Goal: Task Accomplishment & Management: Complete application form

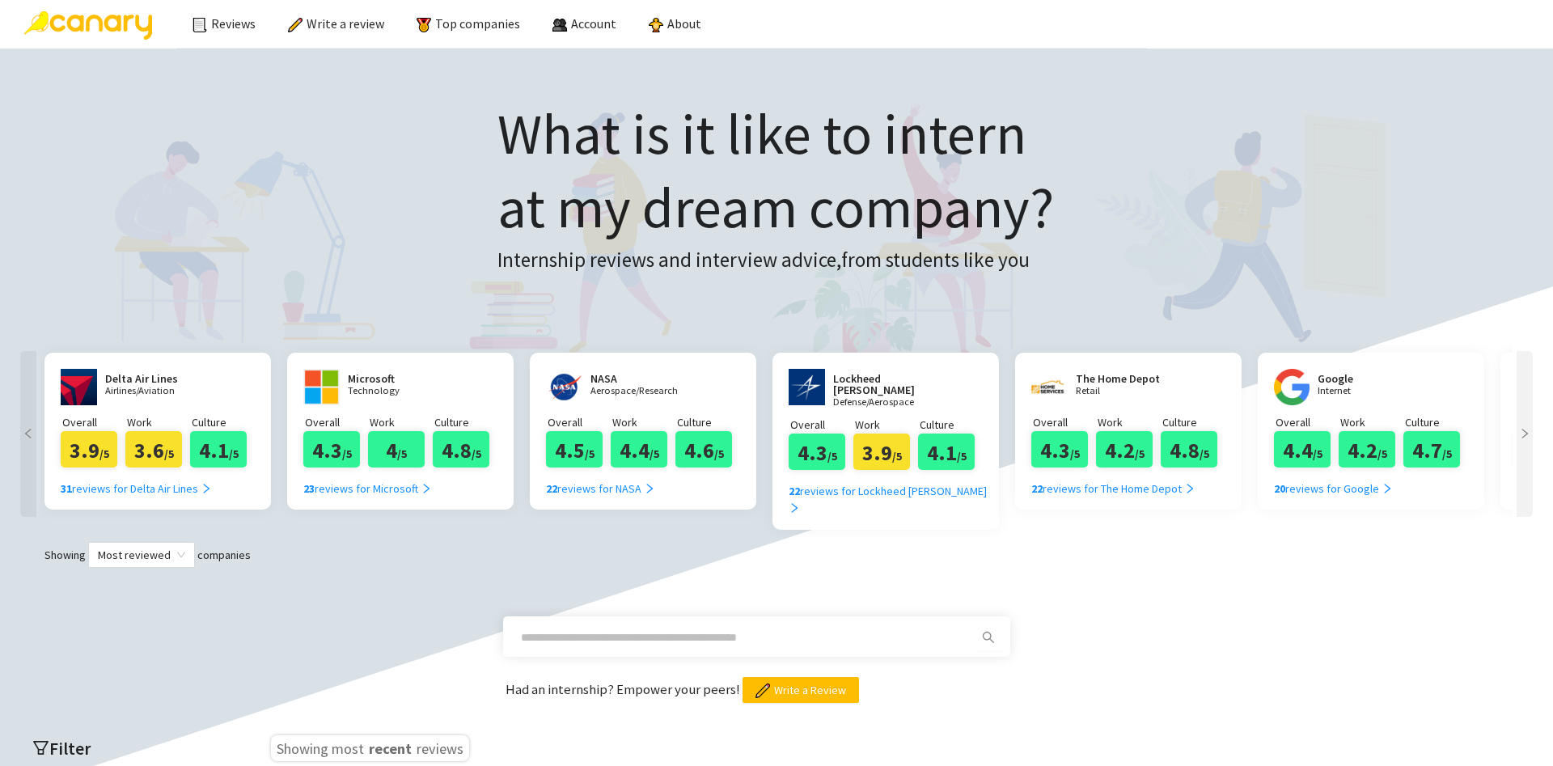
click at [662, 616] on span at bounding box center [756, 636] width 507 height 40
click at [667, 628] on span at bounding box center [743, 637] width 465 height 26
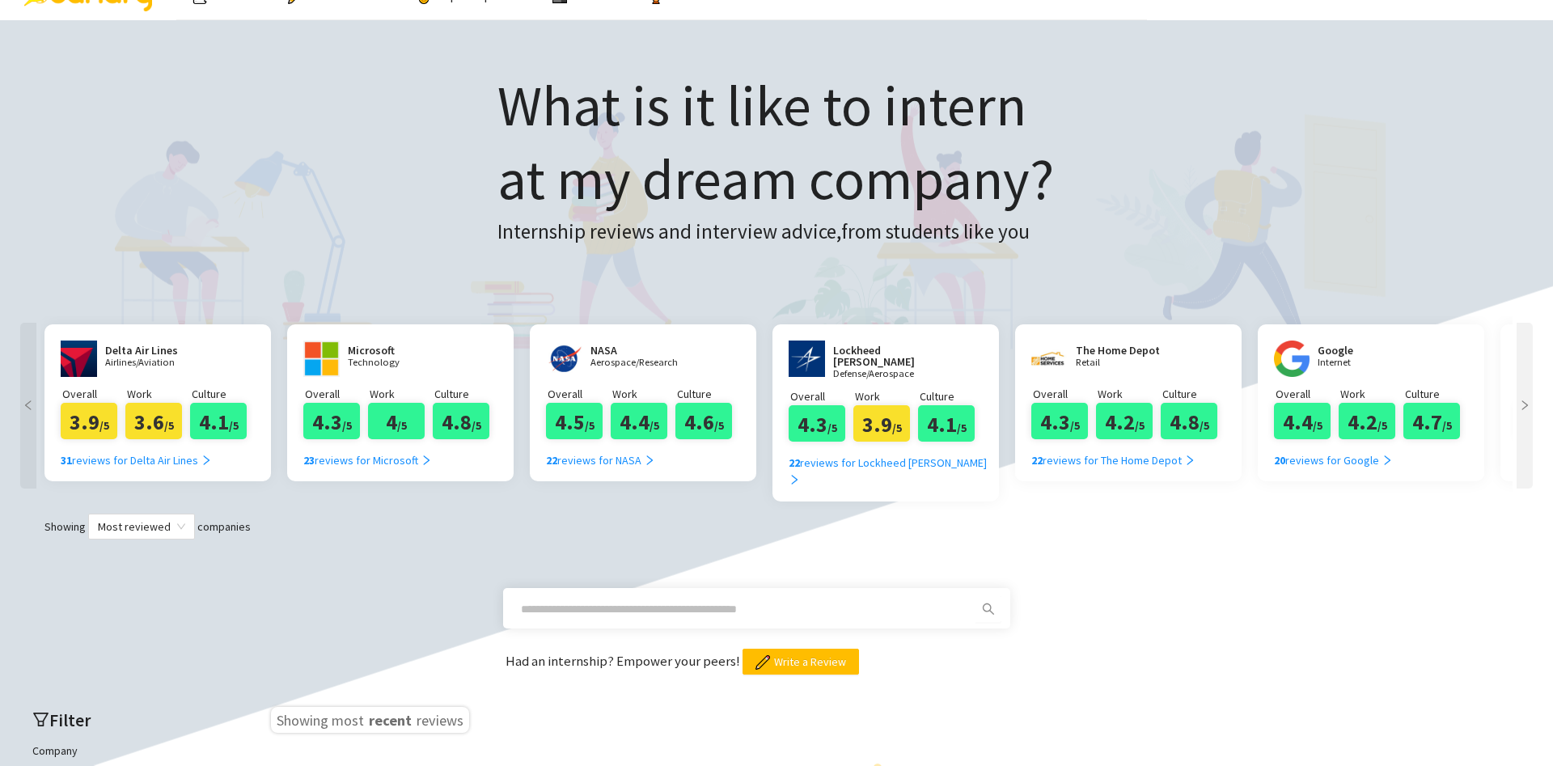
scroll to position [82, 0]
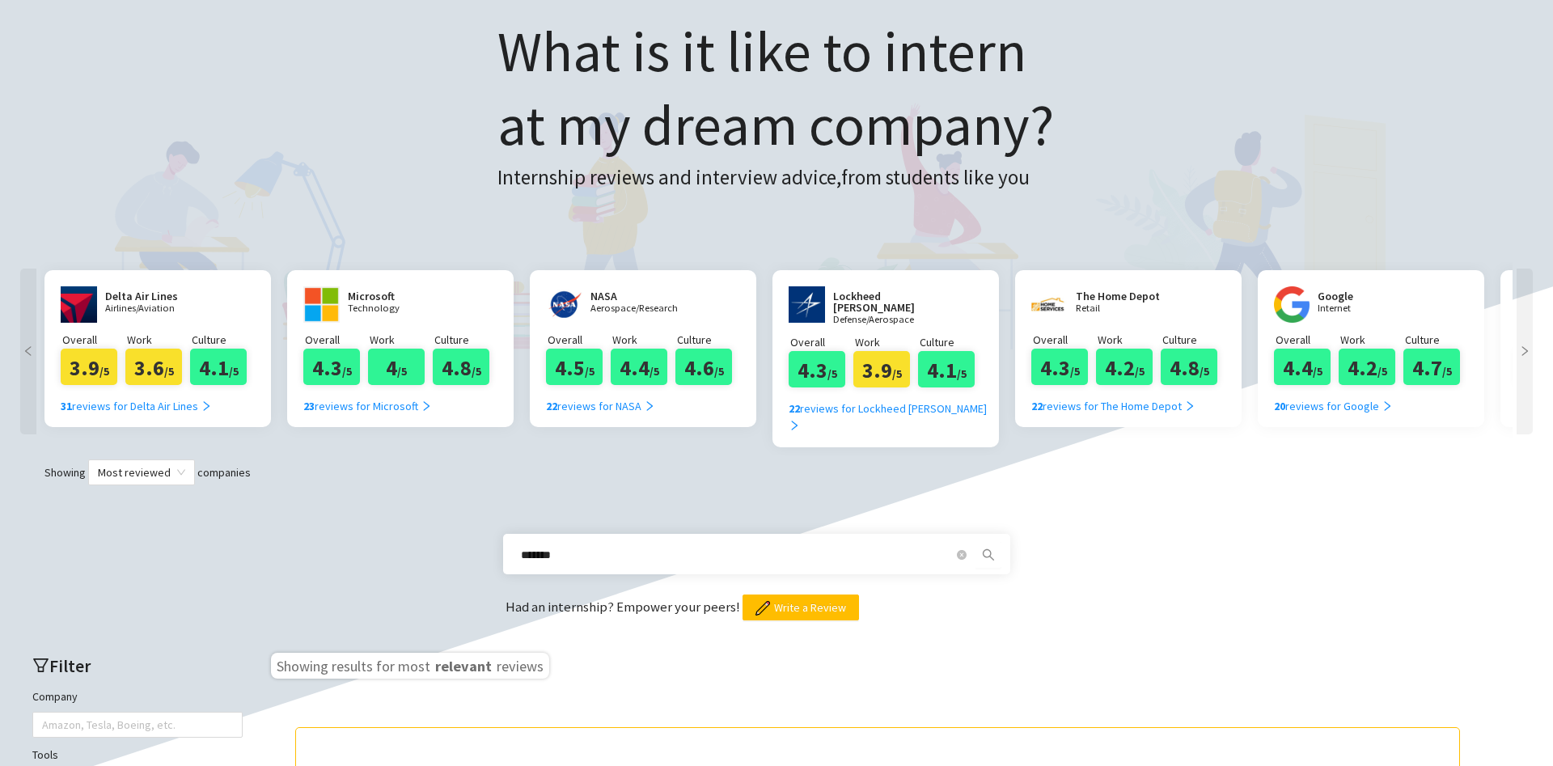
type input "*******"
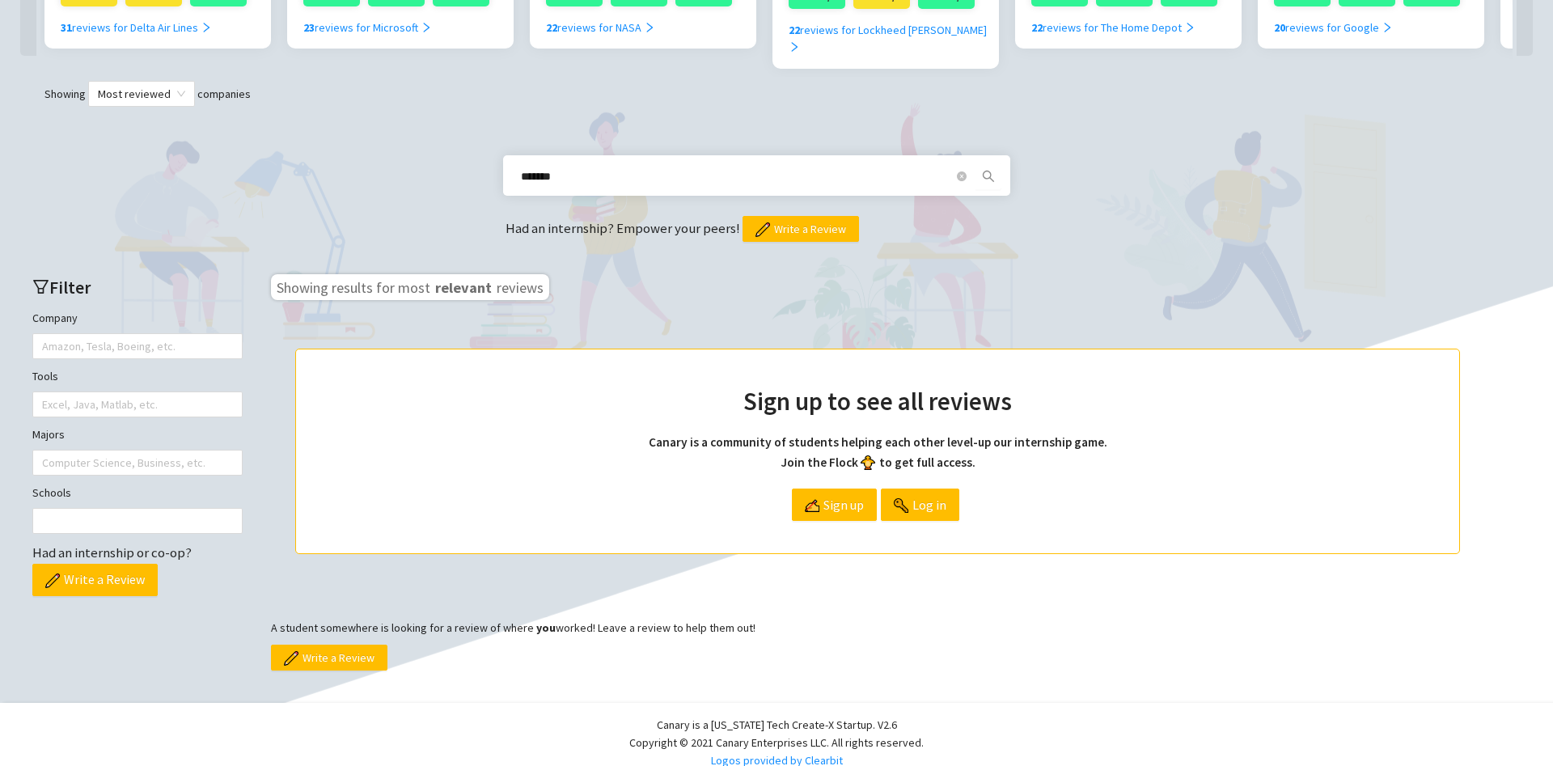
scroll to position [475, 0]
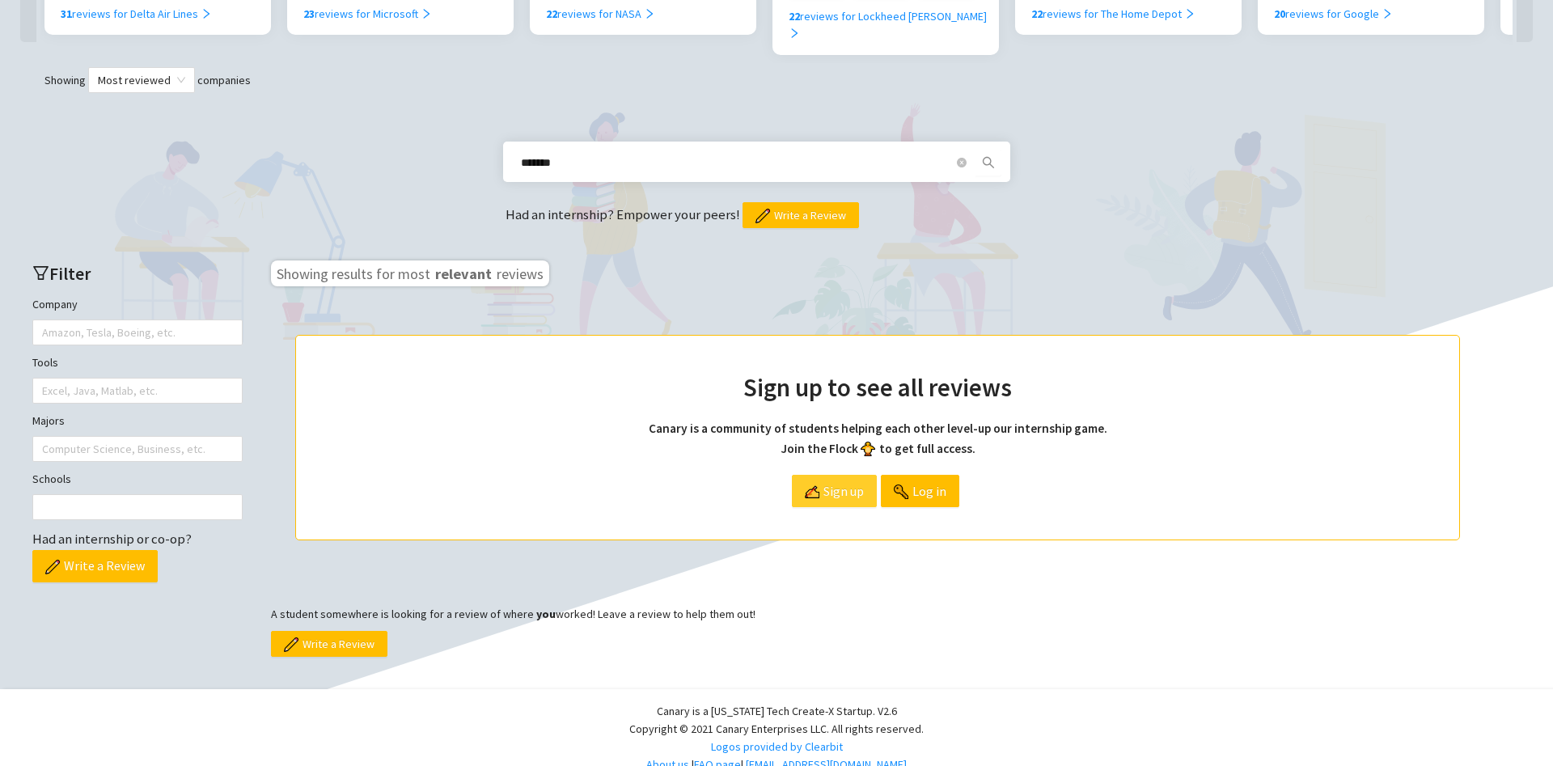
click at [850, 476] on span "Sign up" at bounding box center [843, 491] width 40 height 31
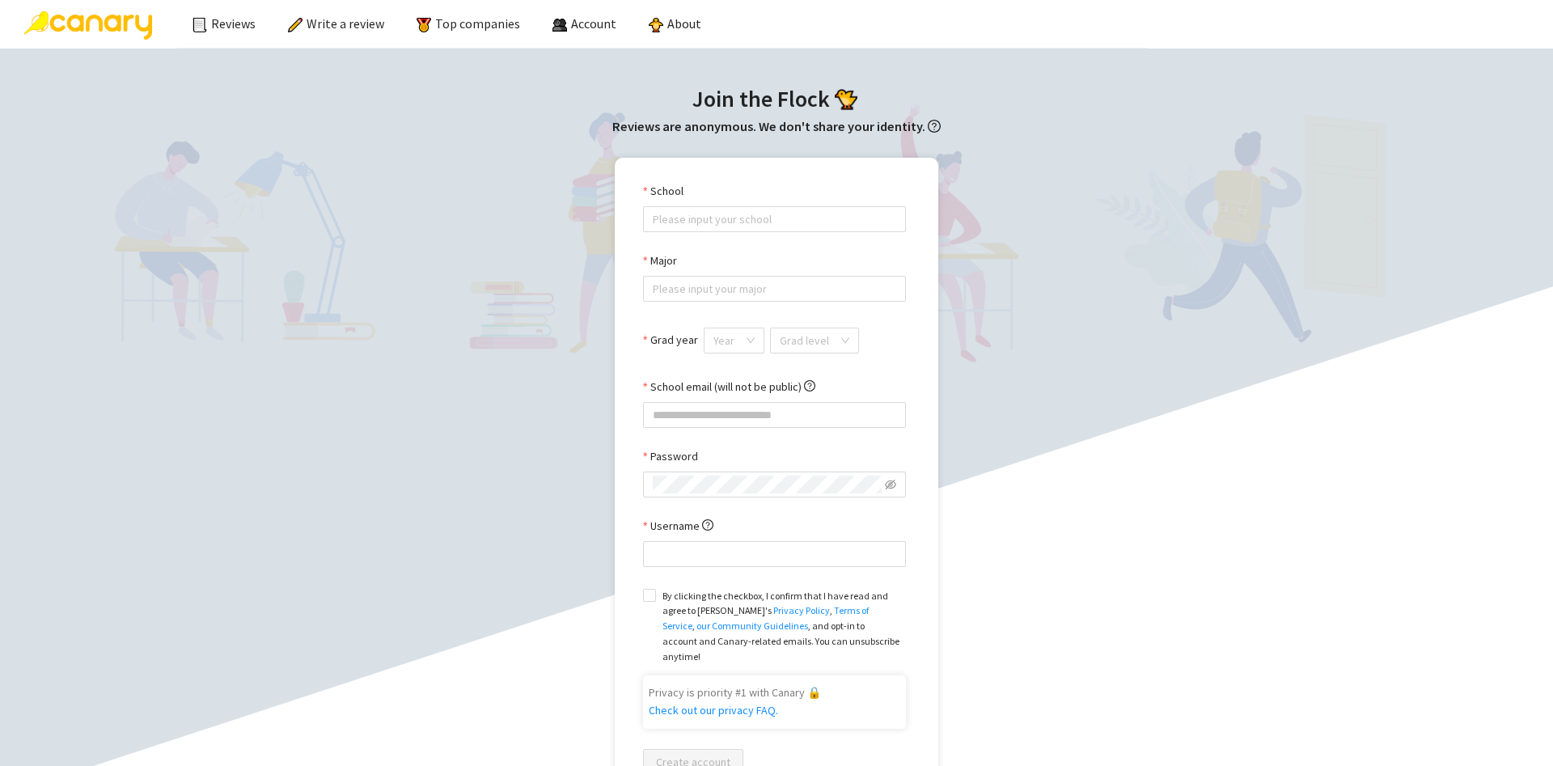
click at [709, 195] on div "School" at bounding box center [774, 194] width 263 height 24
click at [718, 202] on div "School" at bounding box center [774, 194] width 263 height 24
click at [729, 213] on input "School" at bounding box center [774, 219] width 243 height 24
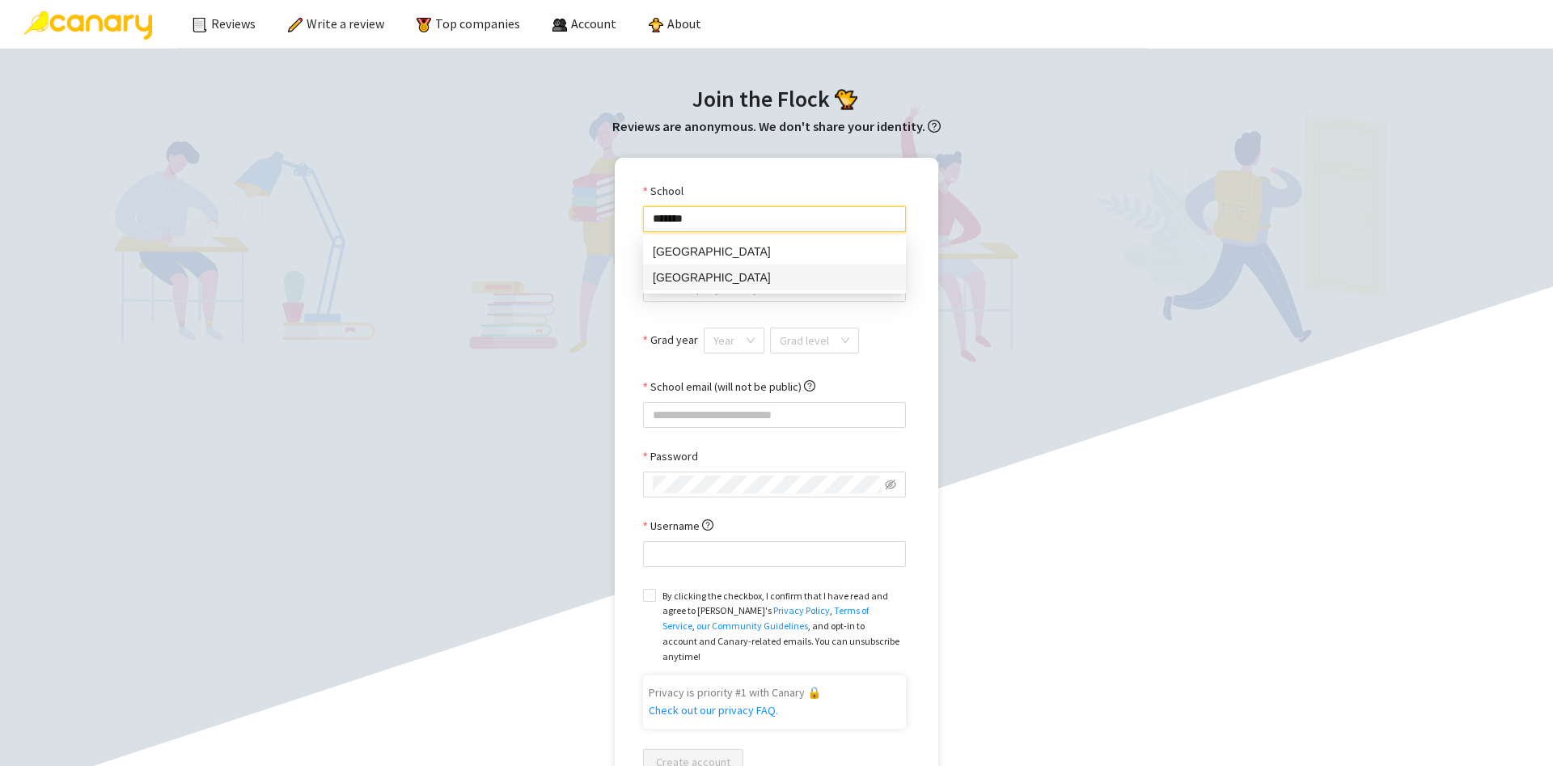
click at [850, 272] on div "Oakland University" at bounding box center [774, 277] width 243 height 18
type input "**********"
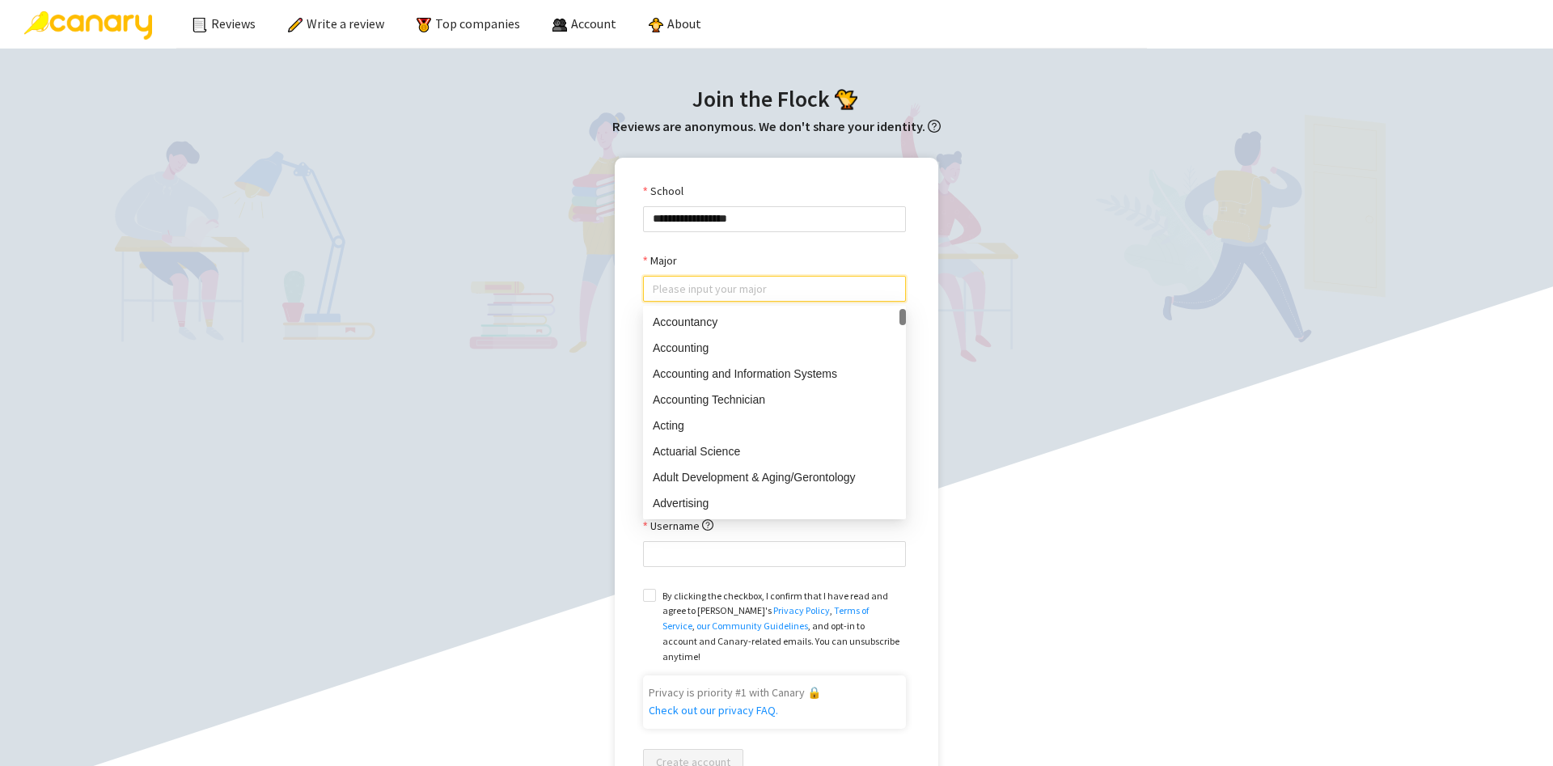
click at [816, 287] on input "Major" at bounding box center [774, 289] width 243 height 24
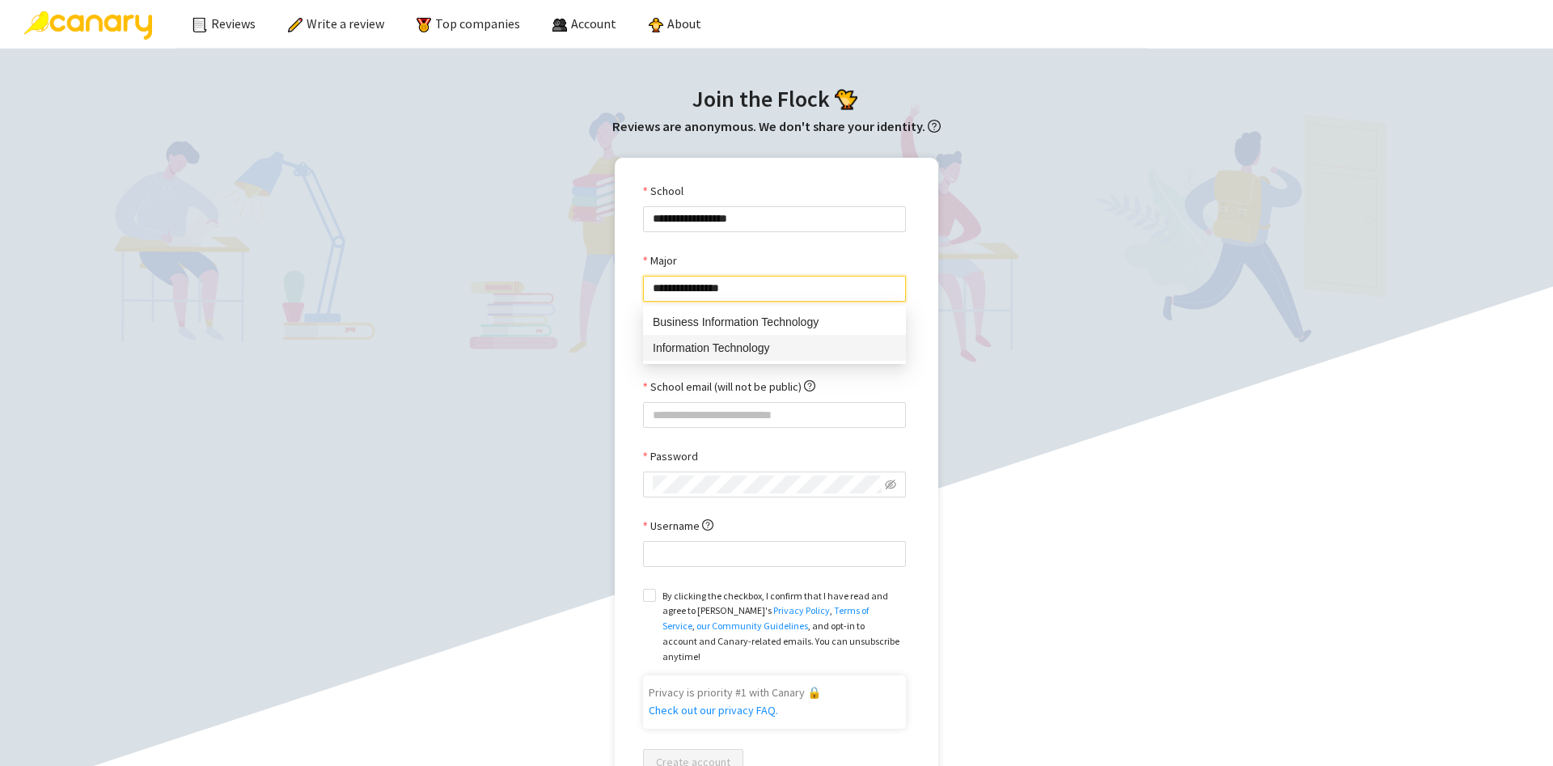
click at [712, 336] on div "Information Technology" at bounding box center [774, 348] width 263 height 26
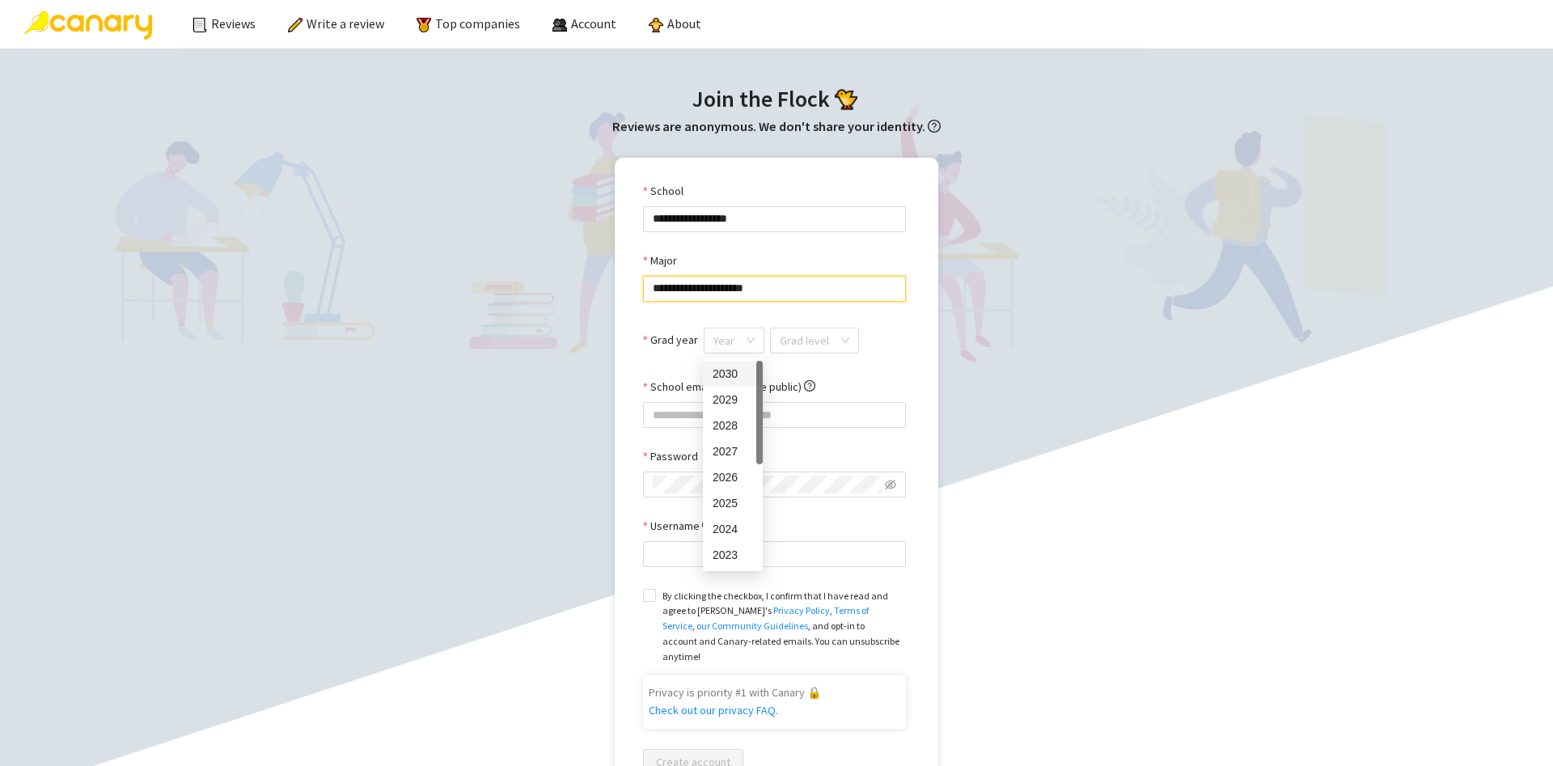
drag, startPoint x: 712, startPoint y: 336, endPoint x: 730, endPoint y: 389, distance: 55.8
click at [733, 389] on body "**********" at bounding box center [776, 383] width 1553 height 766
type input "**********"
click at [733, 467] on div "2026" at bounding box center [733, 477] width 60 height 26
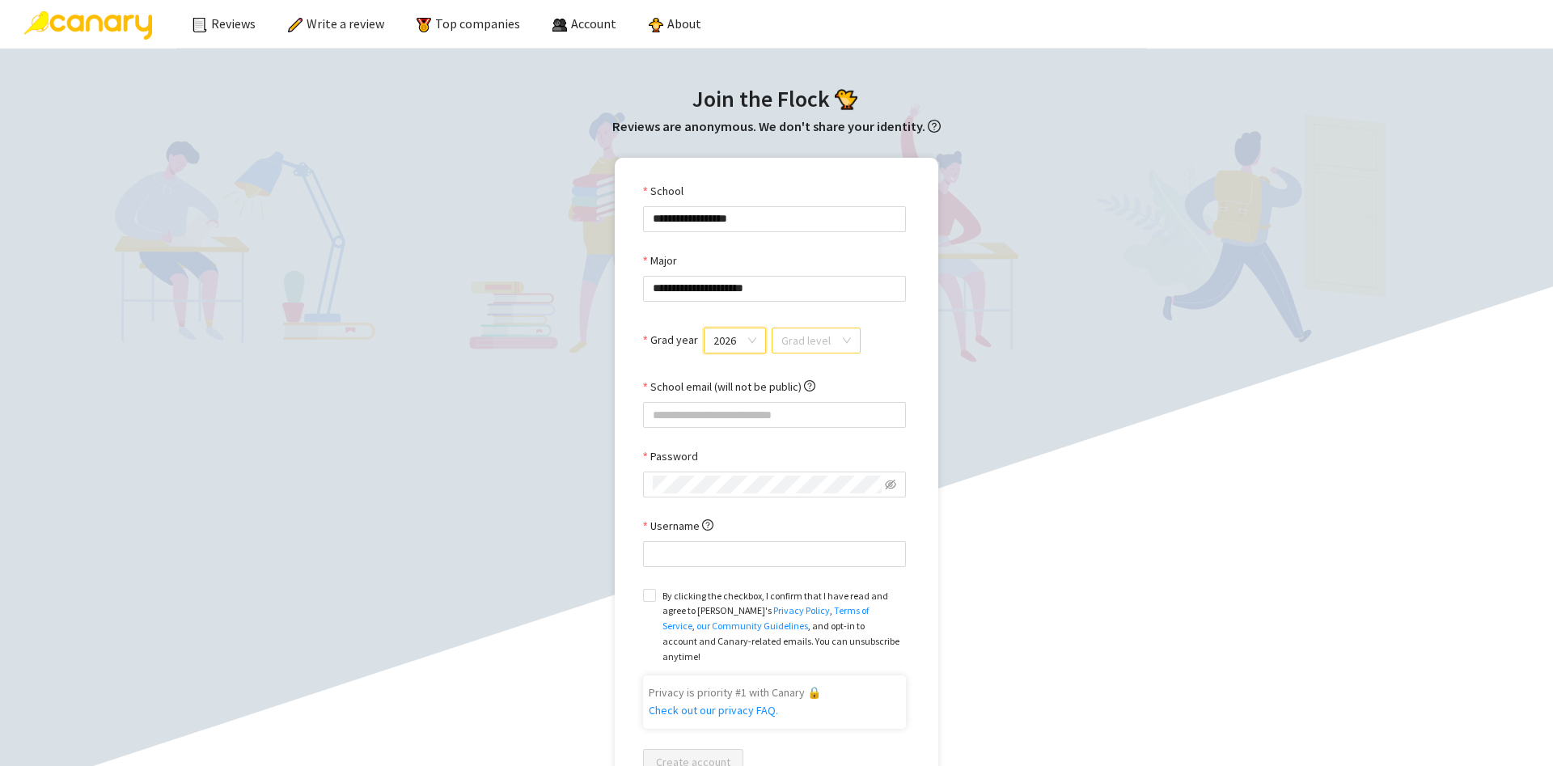
click at [812, 346] on input "search" at bounding box center [810, 340] width 58 height 24
click at [807, 378] on div "Undergrad" at bounding box center [813, 374] width 67 height 18
click at [791, 410] on input "School email (will not be public)" at bounding box center [774, 415] width 263 height 26
click at [787, 411] on input "School email (will not be public)" at bounding box center [774, 415] width 263 height 26
paste input "**********"
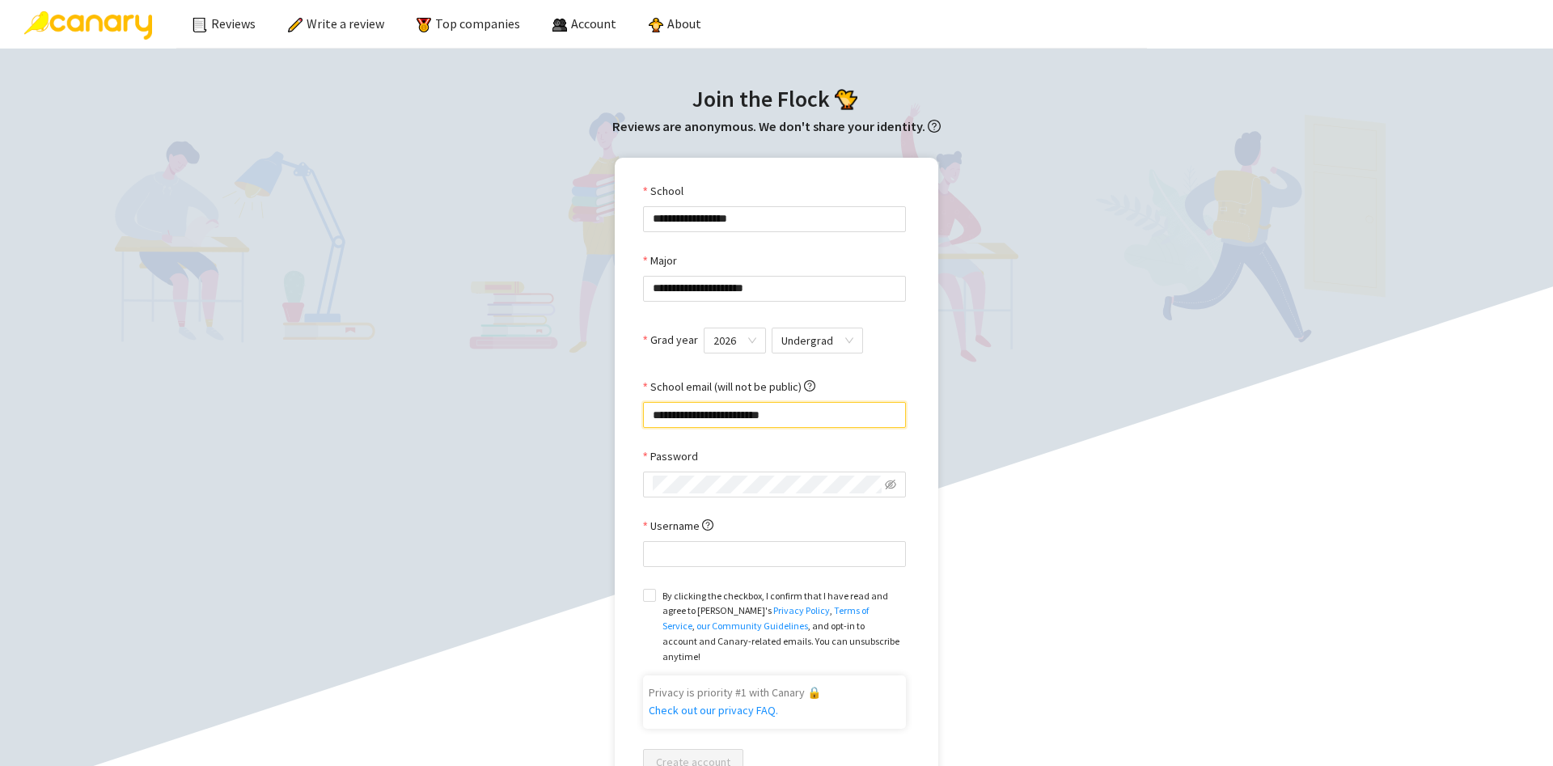
type input "**********"
type input "*********"
click at [874, 488] on icon "eye-invisible" at bounding box center [875, 484] width 11 height 11
click at [657, 607] on span "By clicking the checkbox, I confirm that I have read and agree to Canary's Priv…" at bounding box center [781, 627] width 250 height 76
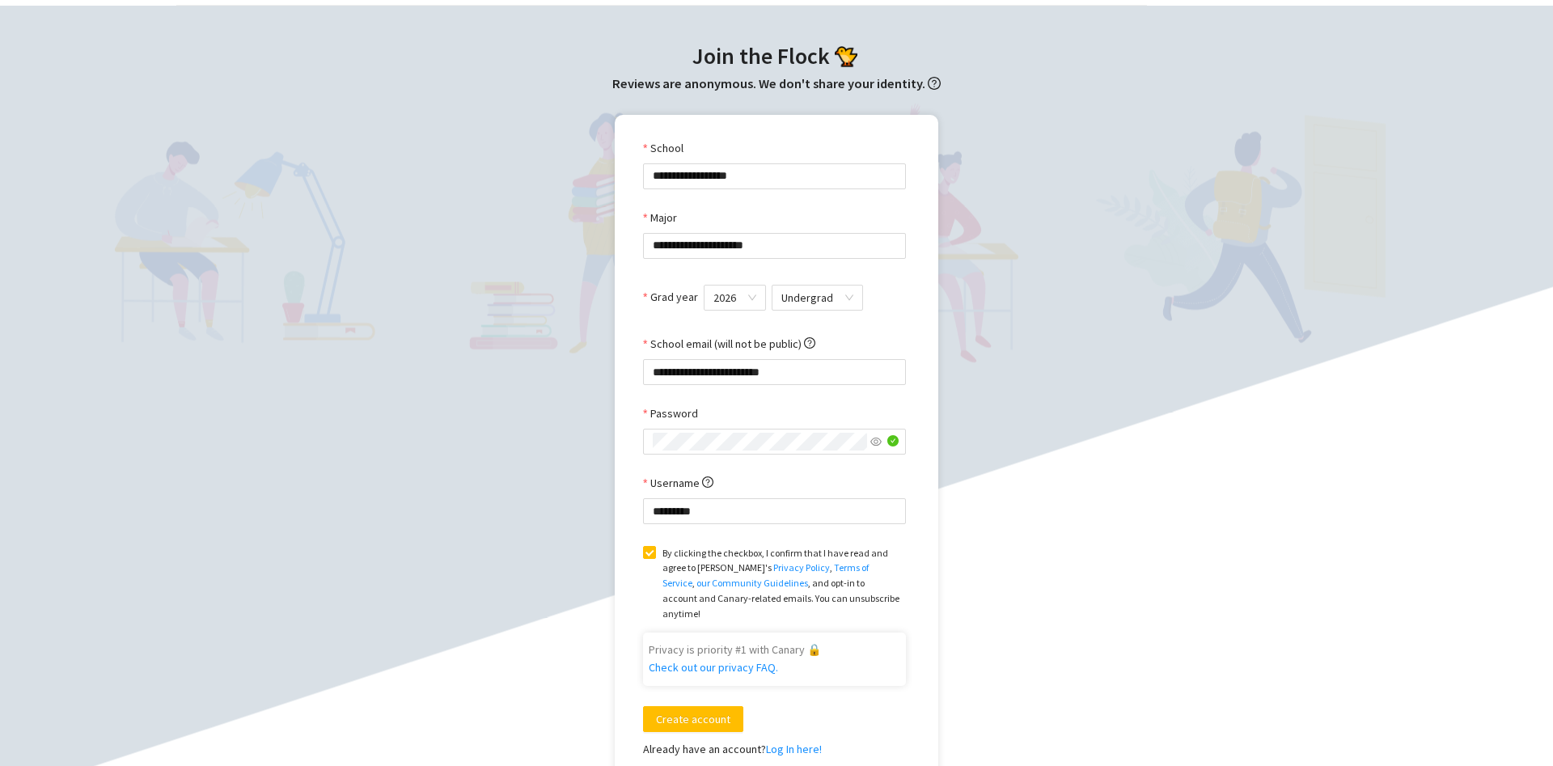
scroll to position [165, 0]
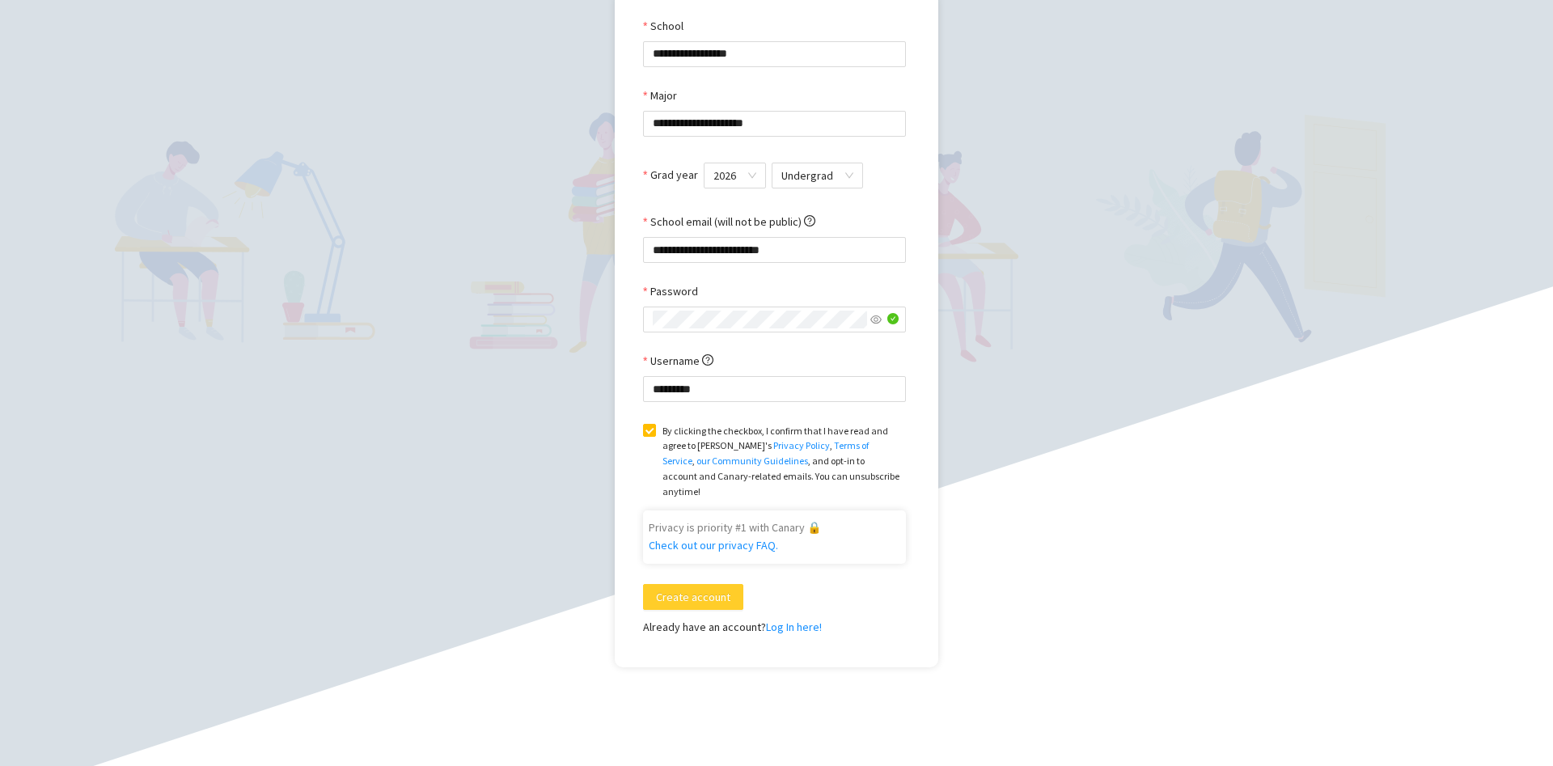
click at [707, 591] on span "Create account" at bounding box center [693, 597] width 74 height 18
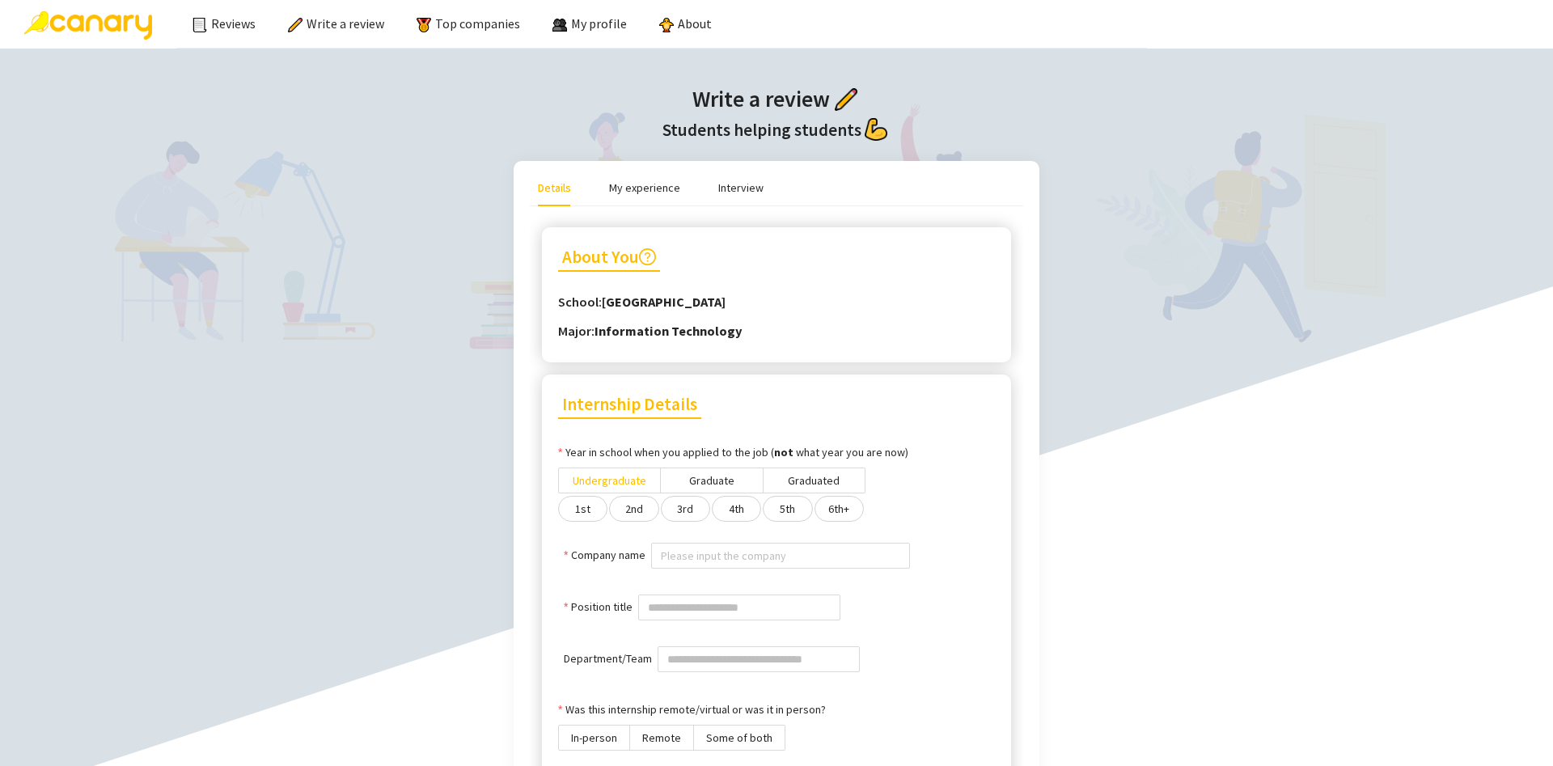
click at [581, 484] on span "Undergraduate" at bounding box center [610, 480] width 74 height 15
click at [743, 503] on span "4th" at bounding box center [736, 508] width 15 height 15
click at [694, 510] on label "3rd" at bounding box center [685, 509] width 49 height 26
click at [722, 518] on label "4th" at bounding box center [736, 509] width 49 height 26
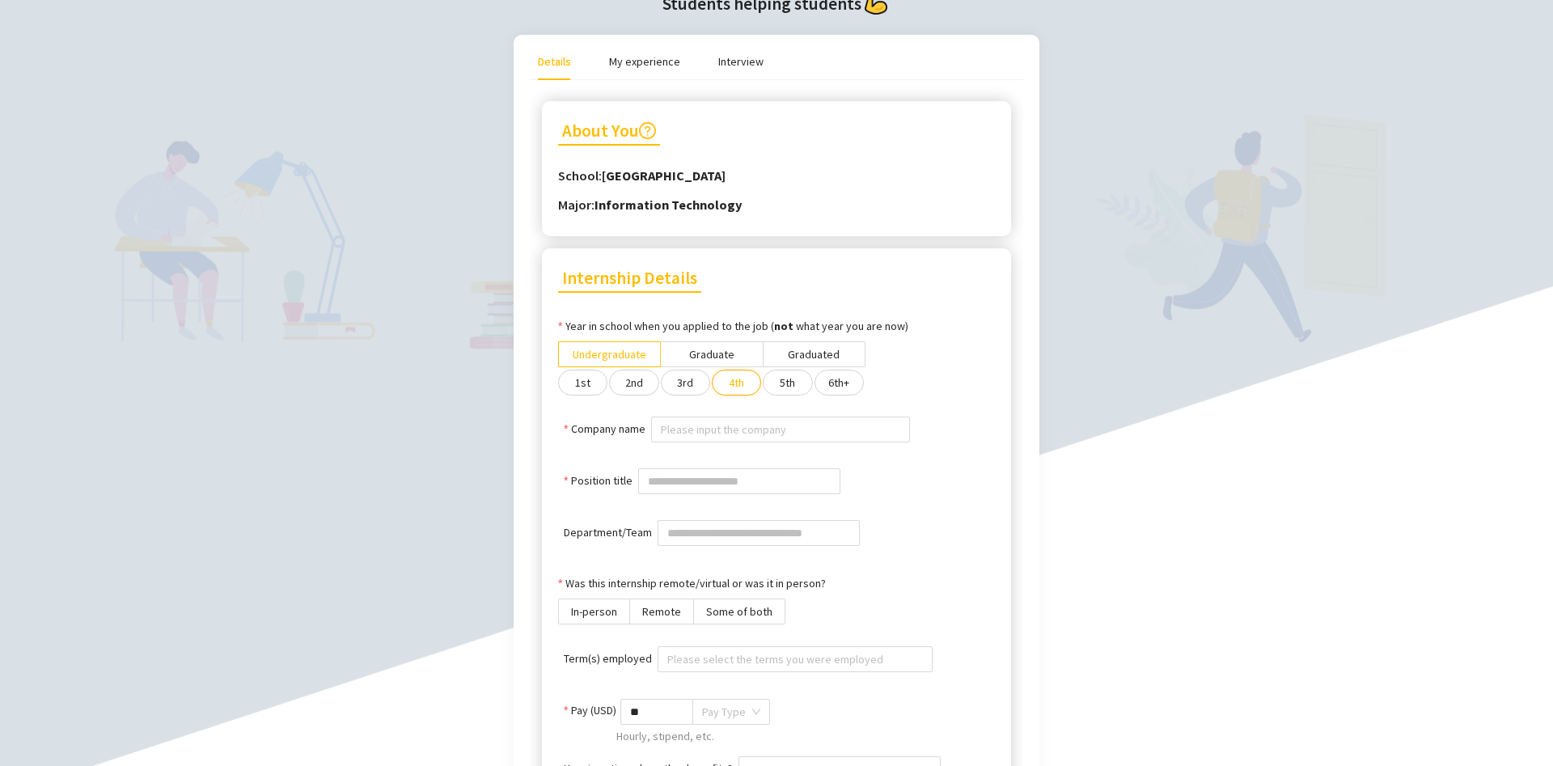
scroll to position [330, 0]
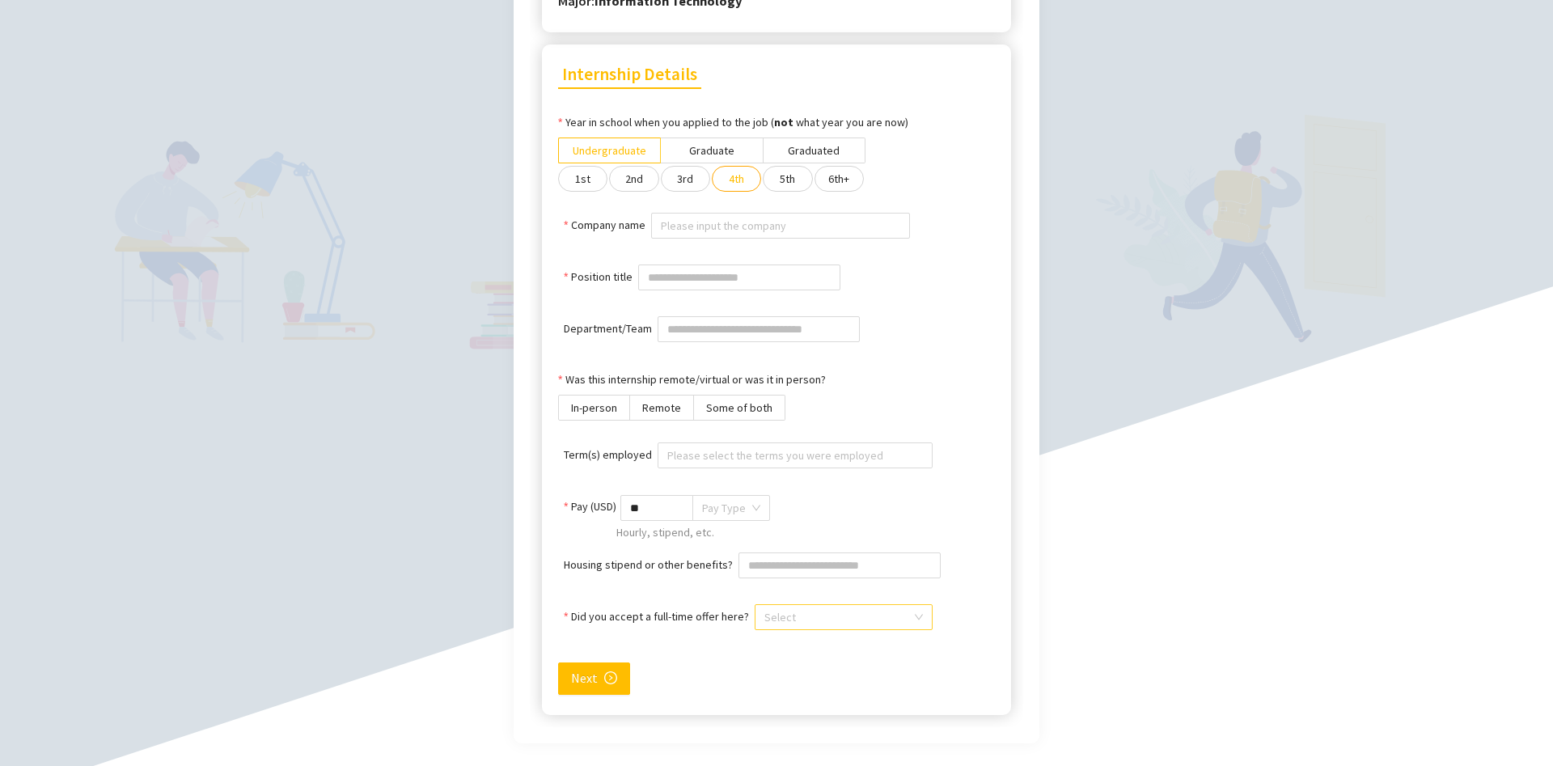
click at [830, 612] on input "Did you accept a full-time offer here?" at bounding box center [837, 617] width 147 height 24
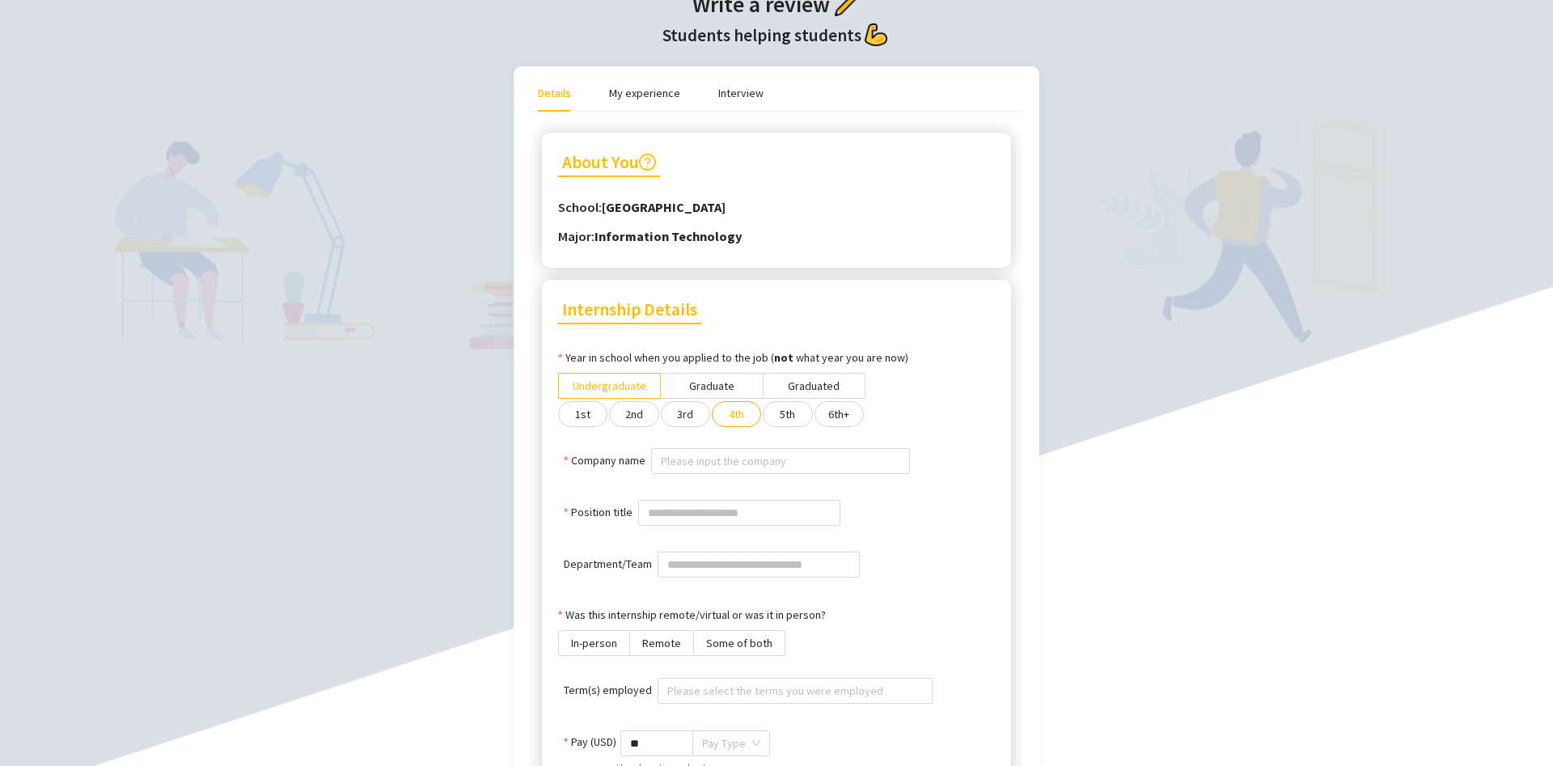
scroll to position [0, 0]
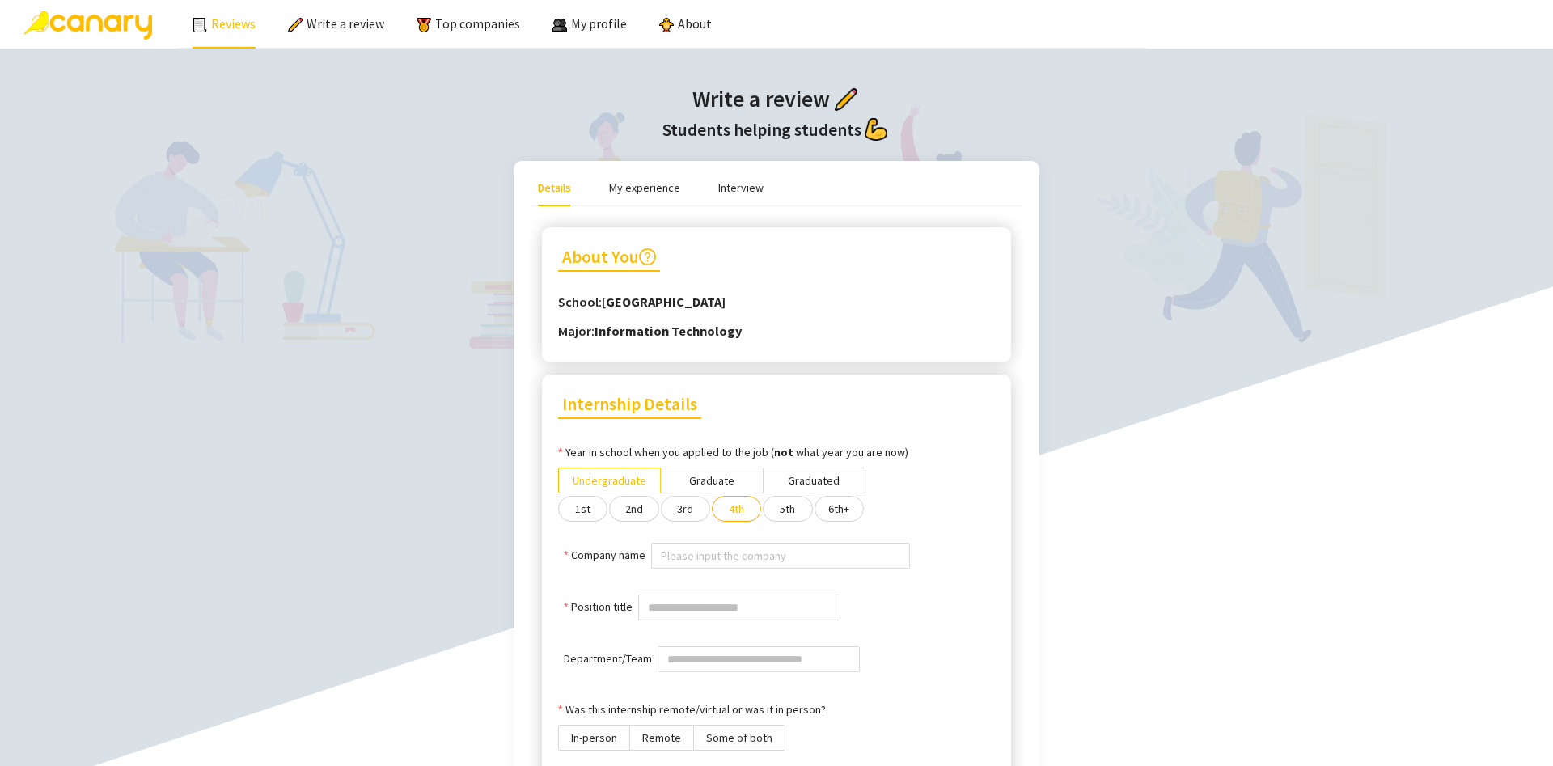
click at [240, 21] on link "Reviews" at bounding box center [223, 23] width 63 height 16
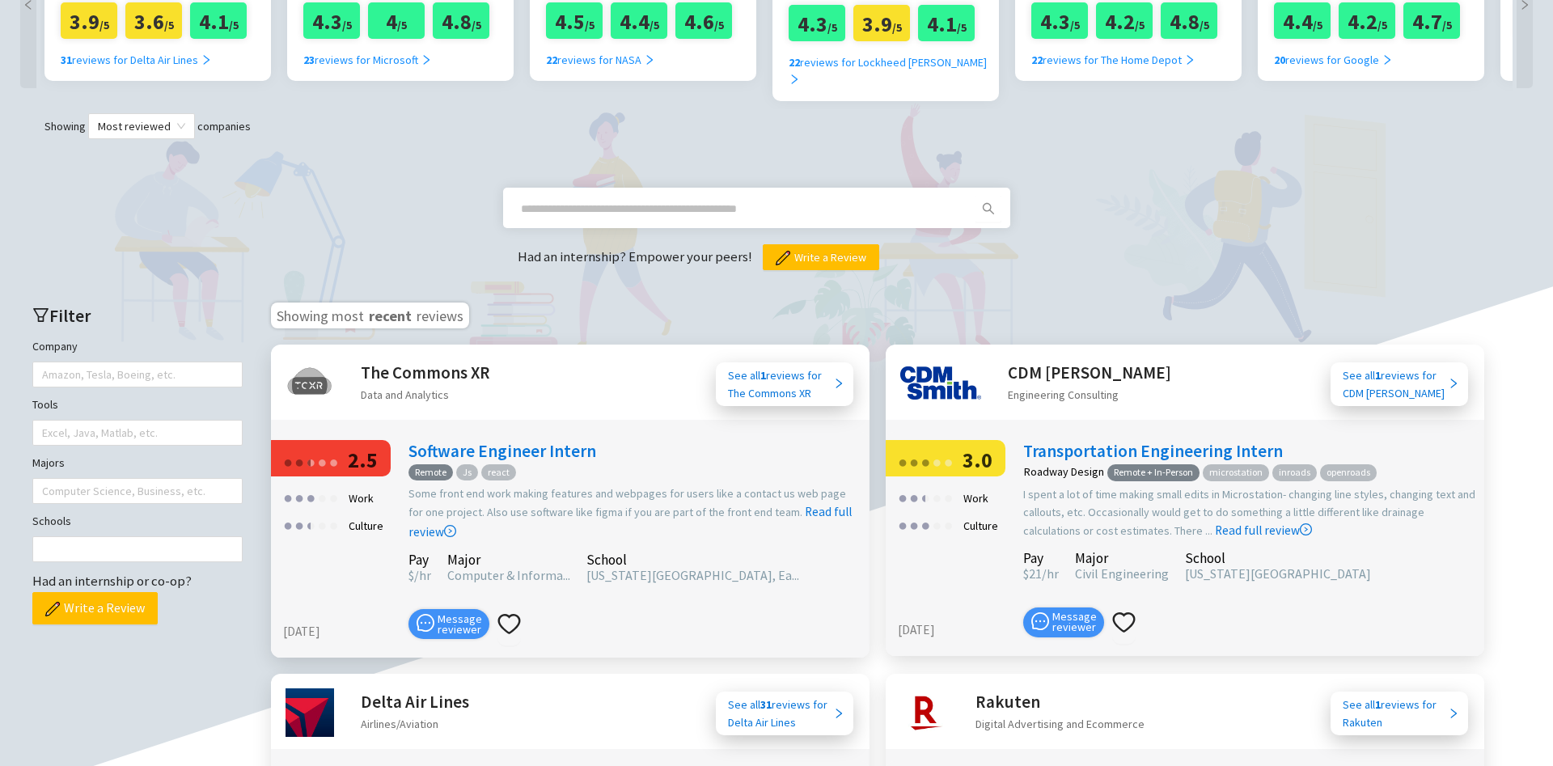
scroll to position [759, 0]
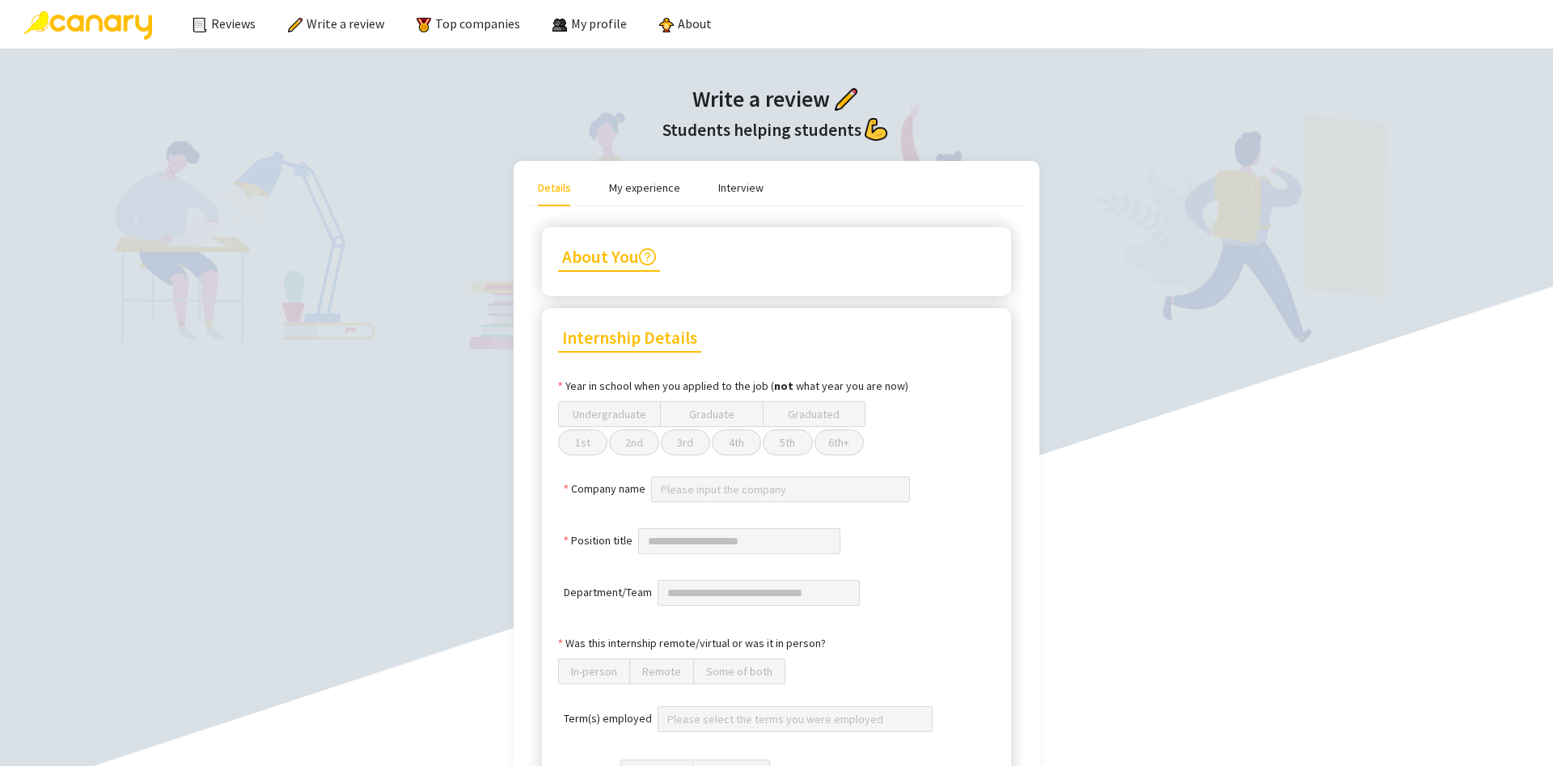
scroll to position [371, 0]
